Goal: Find contact information: Find contact information

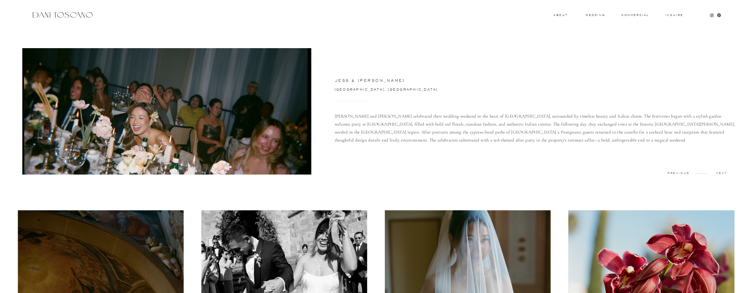
click at [58, 10] on div at bounding box center [376, 15] width 752 height 30
click at [57, 14] on div at bounding box center [62, 15] width 63 height 8
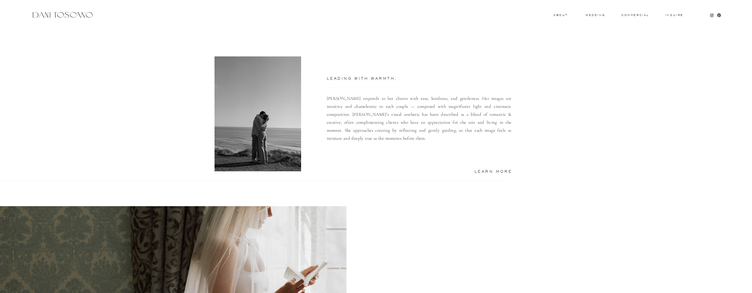
scroll to position [369, 0]
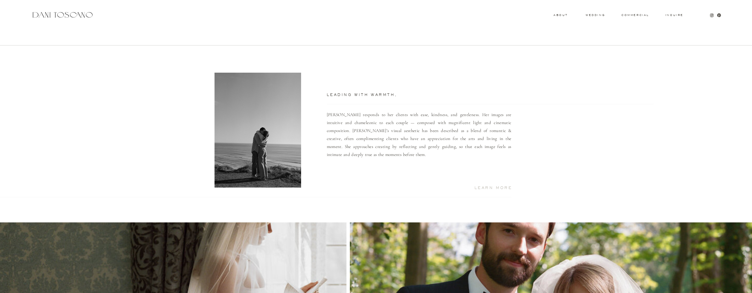
click at [491, 188] on h2 "Learn More" at bounding box center [487, 187] width 52 height 3
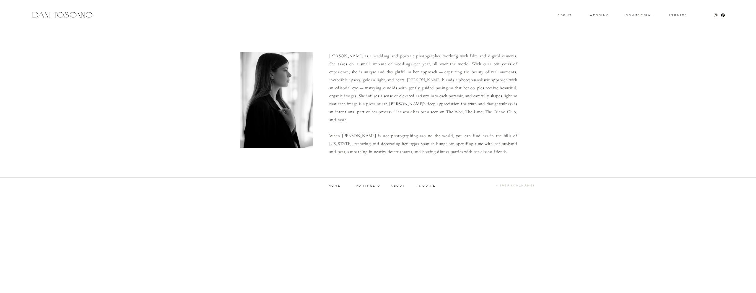
click at [422, 186] on p "inquire" at bounding box center [426, 186] width 19 height 3
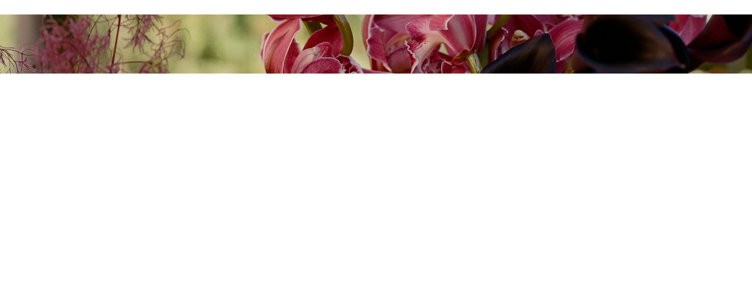
scroll to position [109, 0]
